Goal: Task Accomplishment & Management: Use online tool/utility

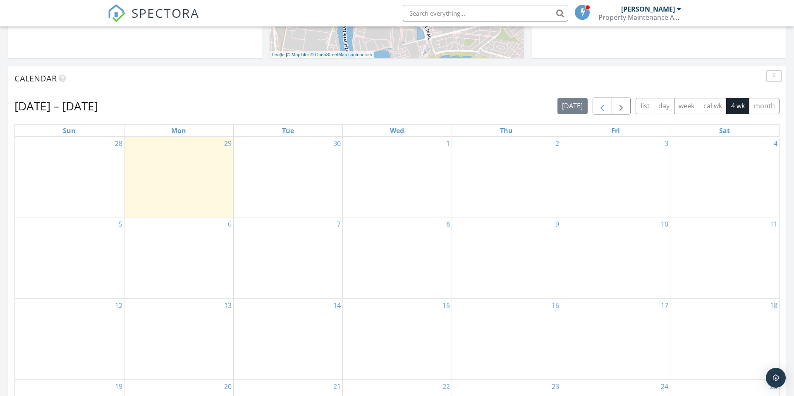
scroll to position [288, 0]
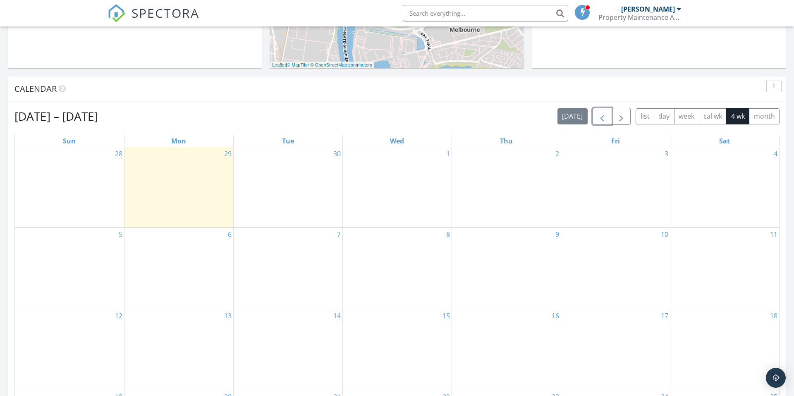
click at [604, 114] on span "button" at bounding box center [603, 117] width 10 height 10
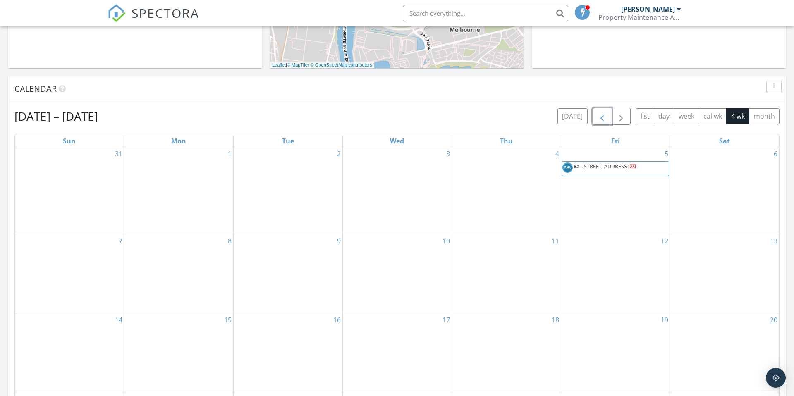
click at [604, 114] on span "button" at bounding box center [603, 117] width 10 height 10
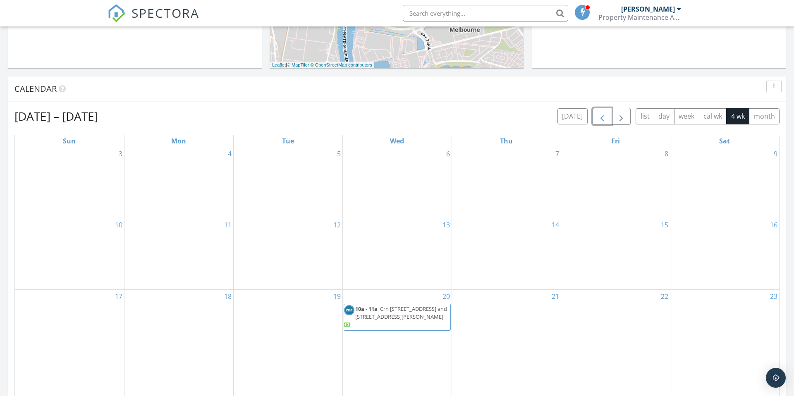
click at [408, 319] on span "Crn 178-182 Sydney Road and 3-11 Edward Street 3 and 11, Brunswick 3056" at bounding box center [401, 312] width 92 height 15
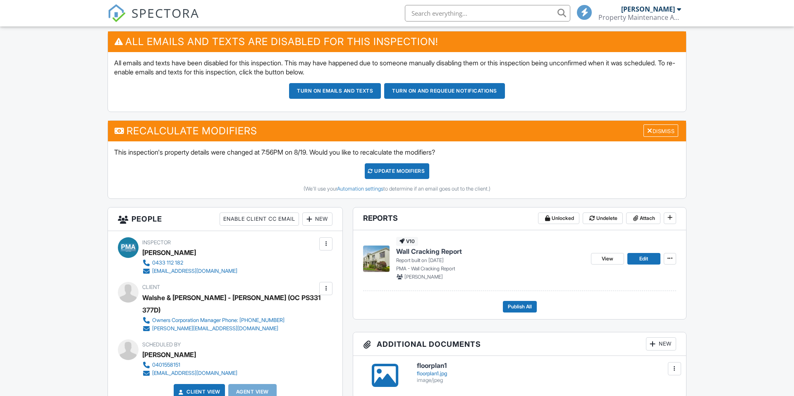
scroll to position [218, 0]
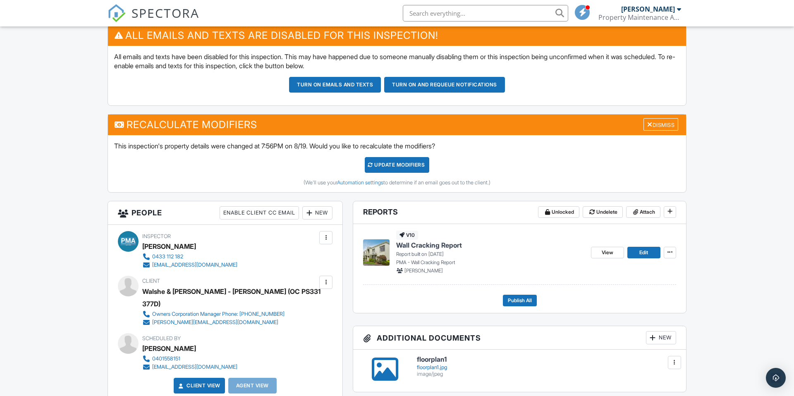
click at [386, 252] on img at bounding box center [376, 253] width 26 height 26
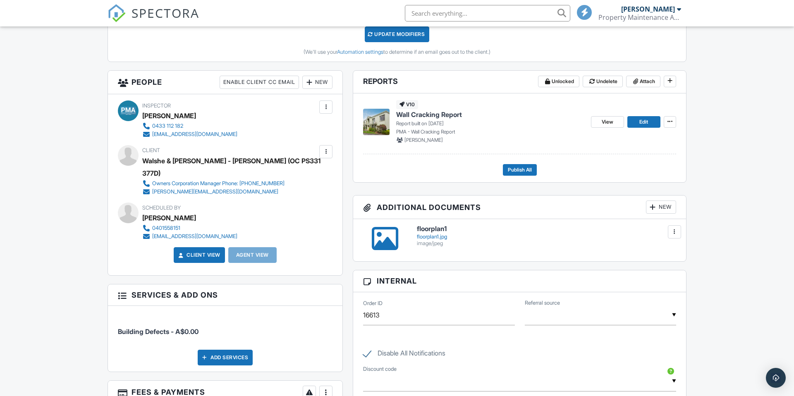
scroll to position [350, 0]
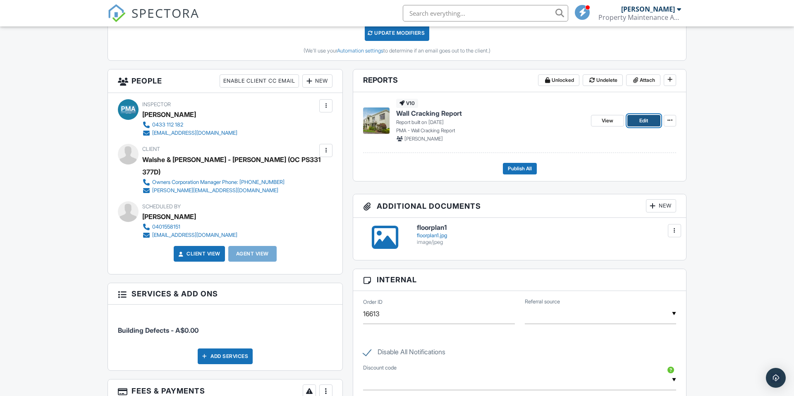
click at [648, 121] on span "Edit" at bounding box center [644, 121] width 9 height 8
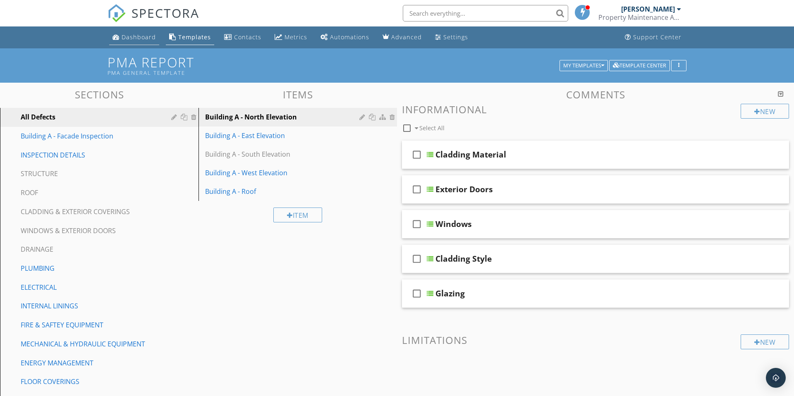
click at [131, 37] on div "Dashboard" at bounding box center [139, 37] width 34 height 8
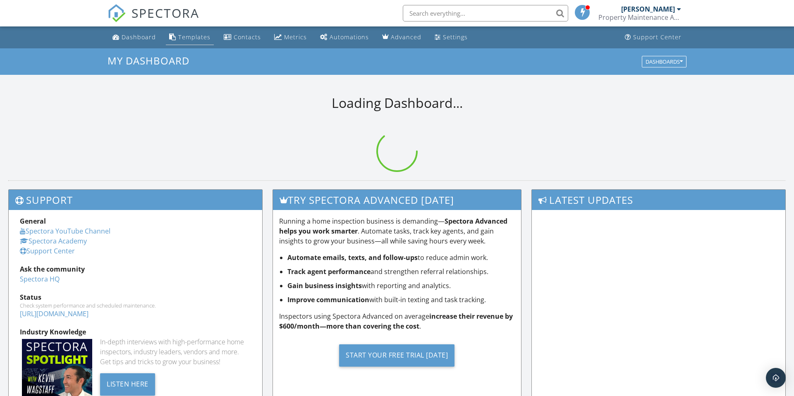
click at [183, 35] on div "Templates" at bounding box center [194, 37] width 32 height 8
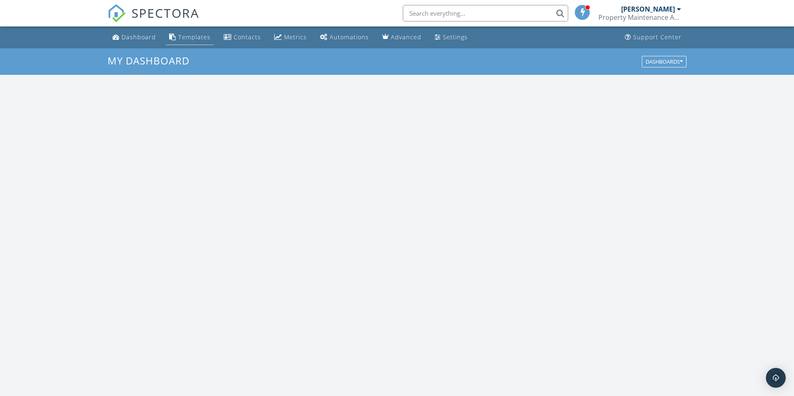
scroll to position [753, 795]
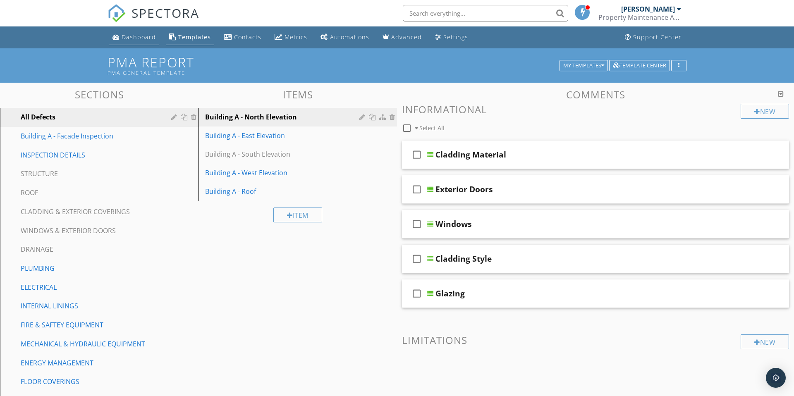
click at [128, 36] on div "Dashboard" at bounding box center [139, 37] width 34 height 8
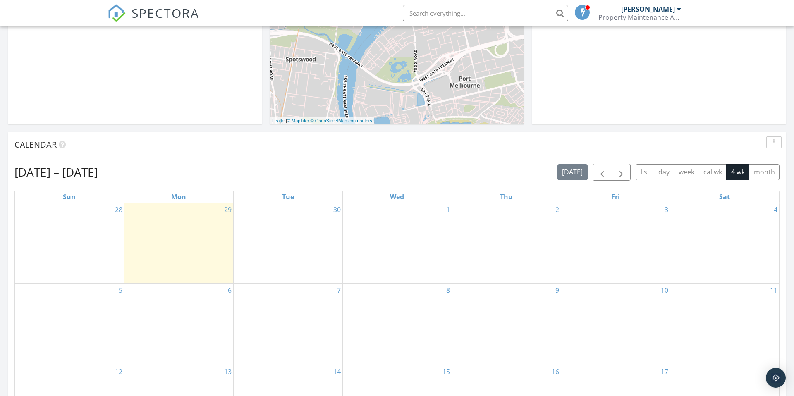
scroll to position [222, 0]
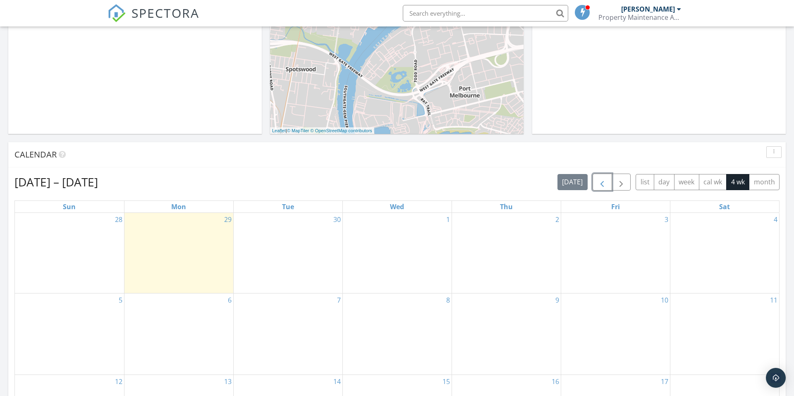
click at [598, 180] on span "button" at bounding box center [603, 183] width 10 height 10
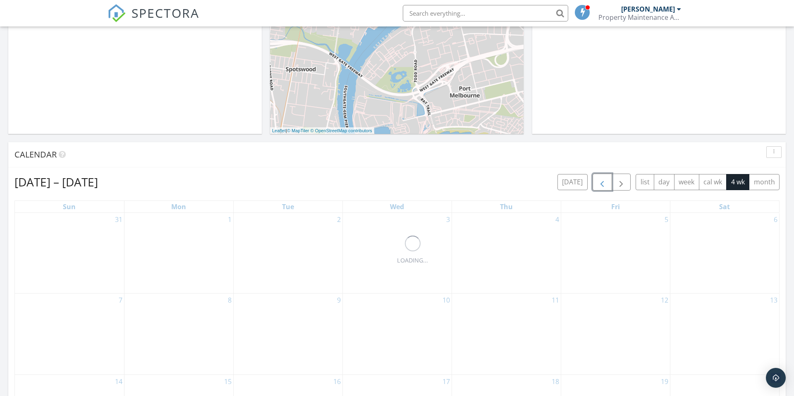
click at [598, 180] on span "button" at bounding box center [603, 183] width 10 height 10
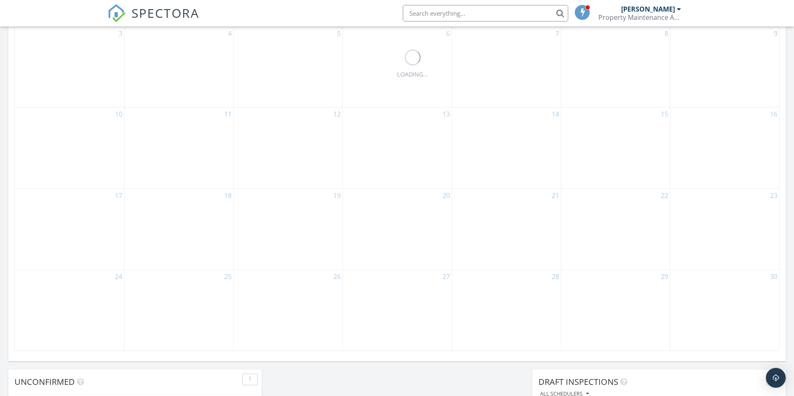
scroll to position [407, 0]
click at [406, 199] on span "Crn 178-182 Sydney Road and 3-11 Edward Street 3 and 11, Brunswick 3056" at bounding box center [401, 193] width 92 height 15
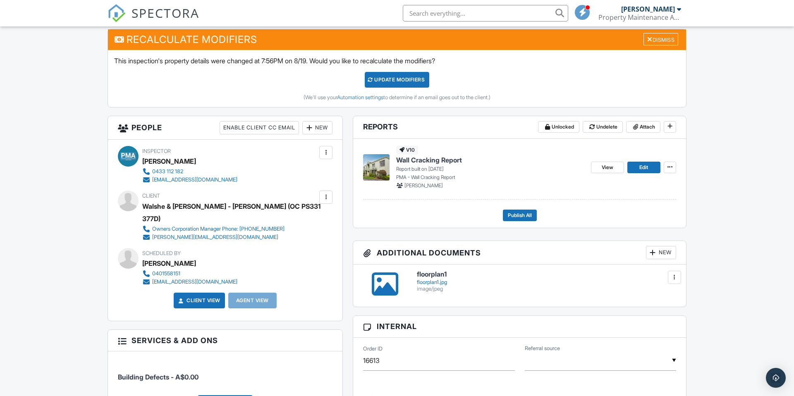
scroll to position [312, 0]
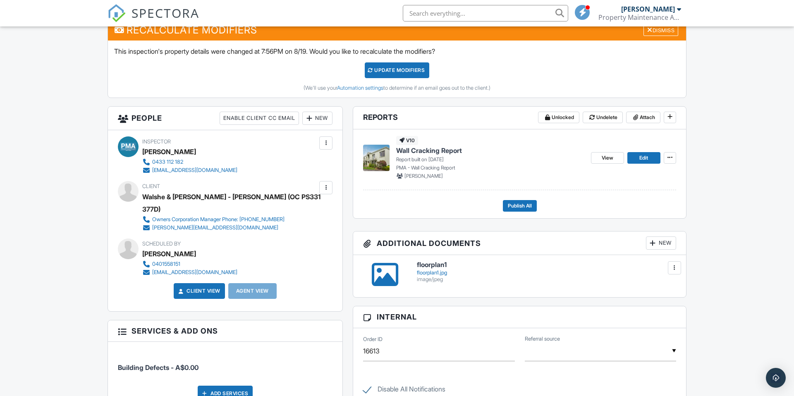
click at [413, 151] on span "Wall Cracking Report" at bounding box center [429, 150] width 66 height 9
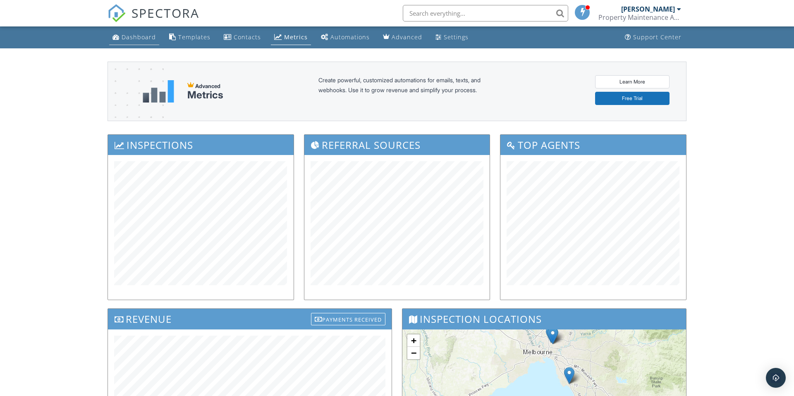
click at [141, 39] on div "Dashboard" at bounding box center [139, 37] width 34 height 8
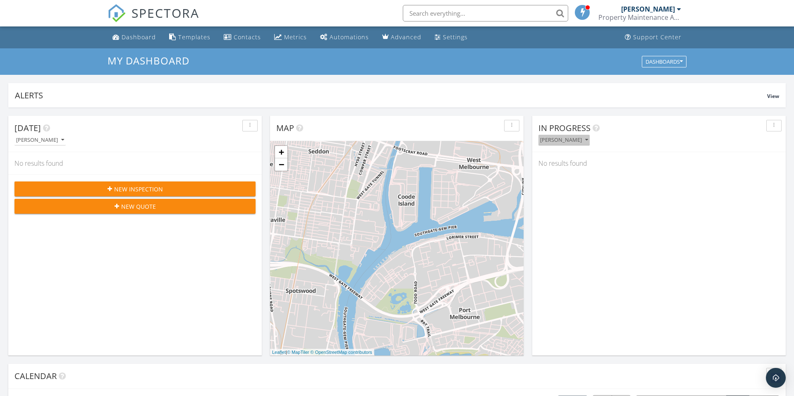
click at [588, 141] on icon "button" at bounding box center [587, 140] width 3 height 6
click at [569, 158] on div "All Inspectors" at bounding box center [574, 159] width 59 height 10
click at [586, 139] on icon "button" at bounding box center [587, 140] width 3 height 6
click at [577, 181] on div "[PERSON_NAME]" at bounding box center [570, 179] width 51 height 10
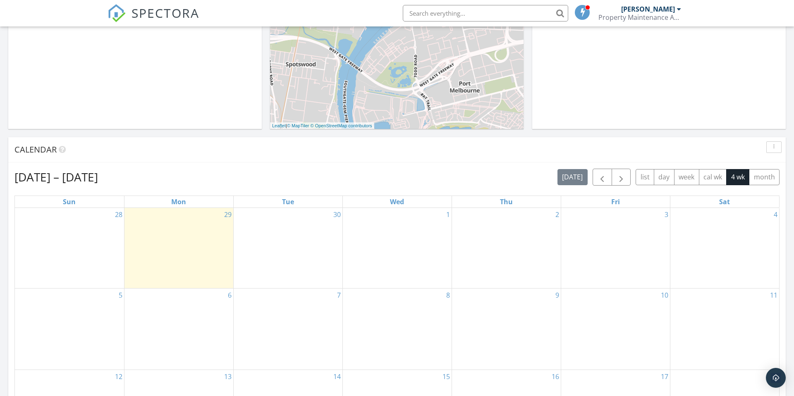
scroll to position [310, 0]
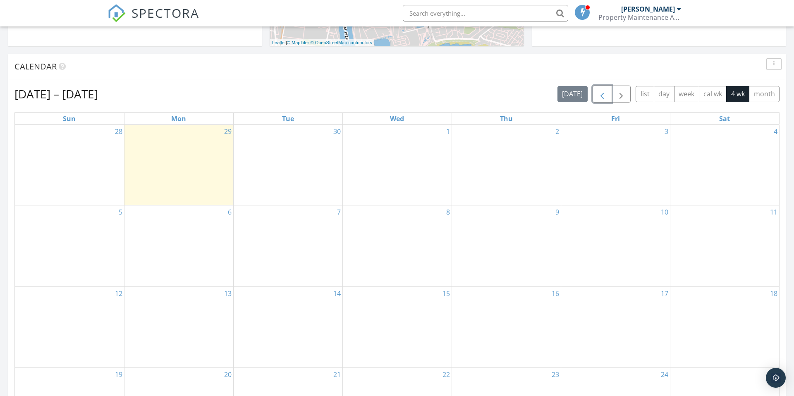
click at [603, 95] on span "button" at bounding box center [603, 94] width 10 height 10
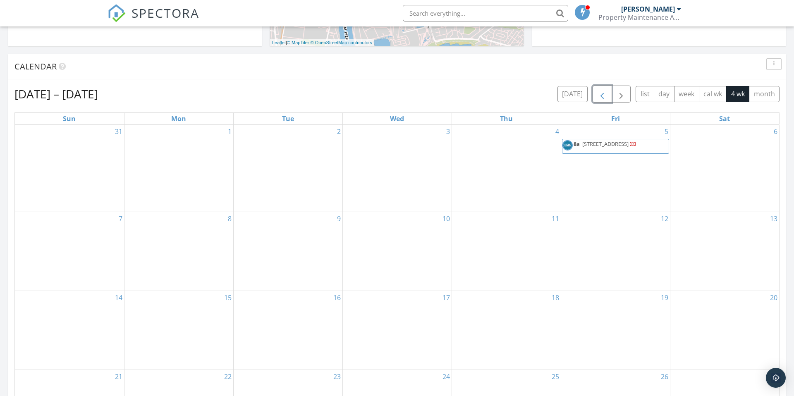
click at [600, 95] on span "button" at bounding box center [603, 94] width 10 height 10
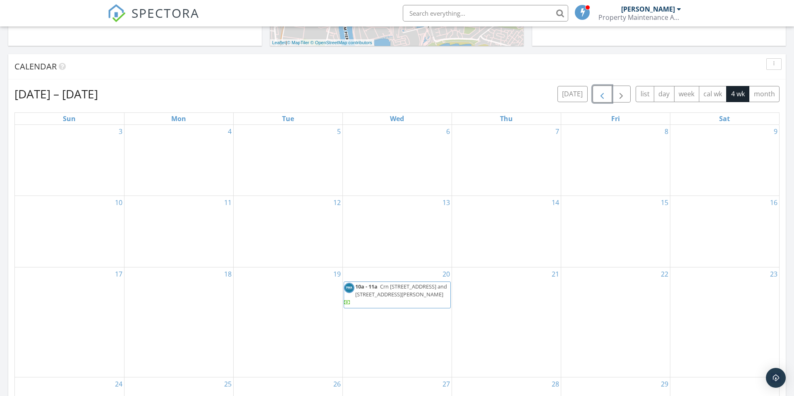
click at [374, 297] on span "Crn 178-182 Sydney Road and 3-11 Edward Street 3 and 11, Brunswick 3056" at bounding box center [401, 290] width 92 height 15
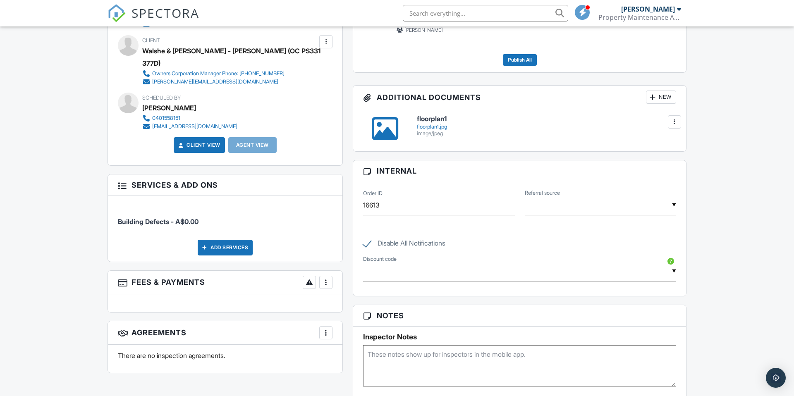
scroll to position [422, 0]
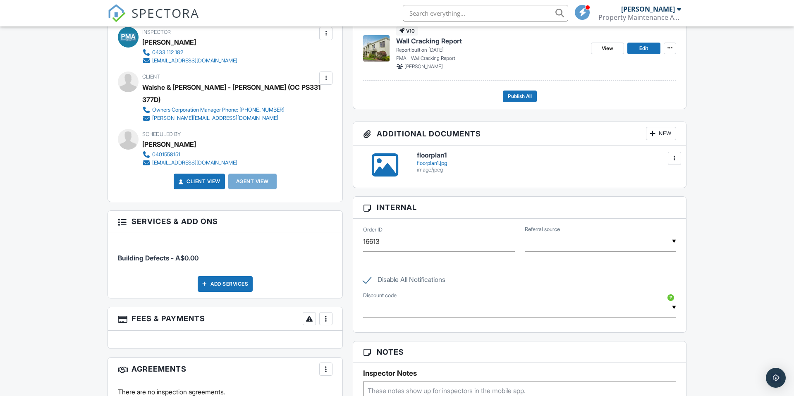
click at [431, 160] on div "floorplan1.jpg" at bounding box center [546, 163] width 259 height 7
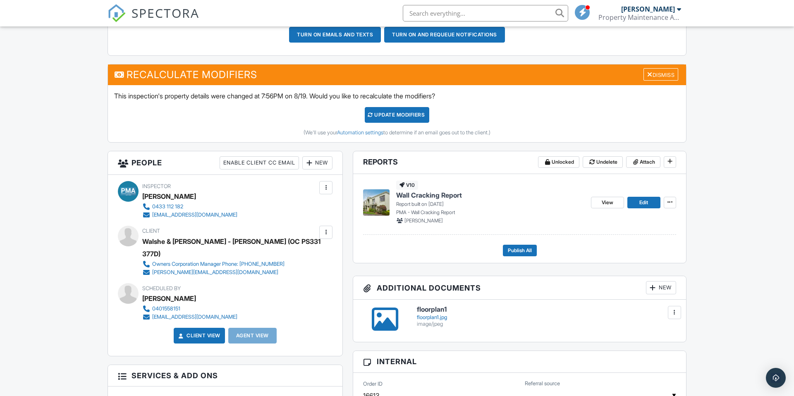
scroll to position [267, 0]
click at [640, 204] on span "Edit" at bounding box center [644, 203] width 9 height 8
